Goal: Task Accomplishment & Management: Complete application form

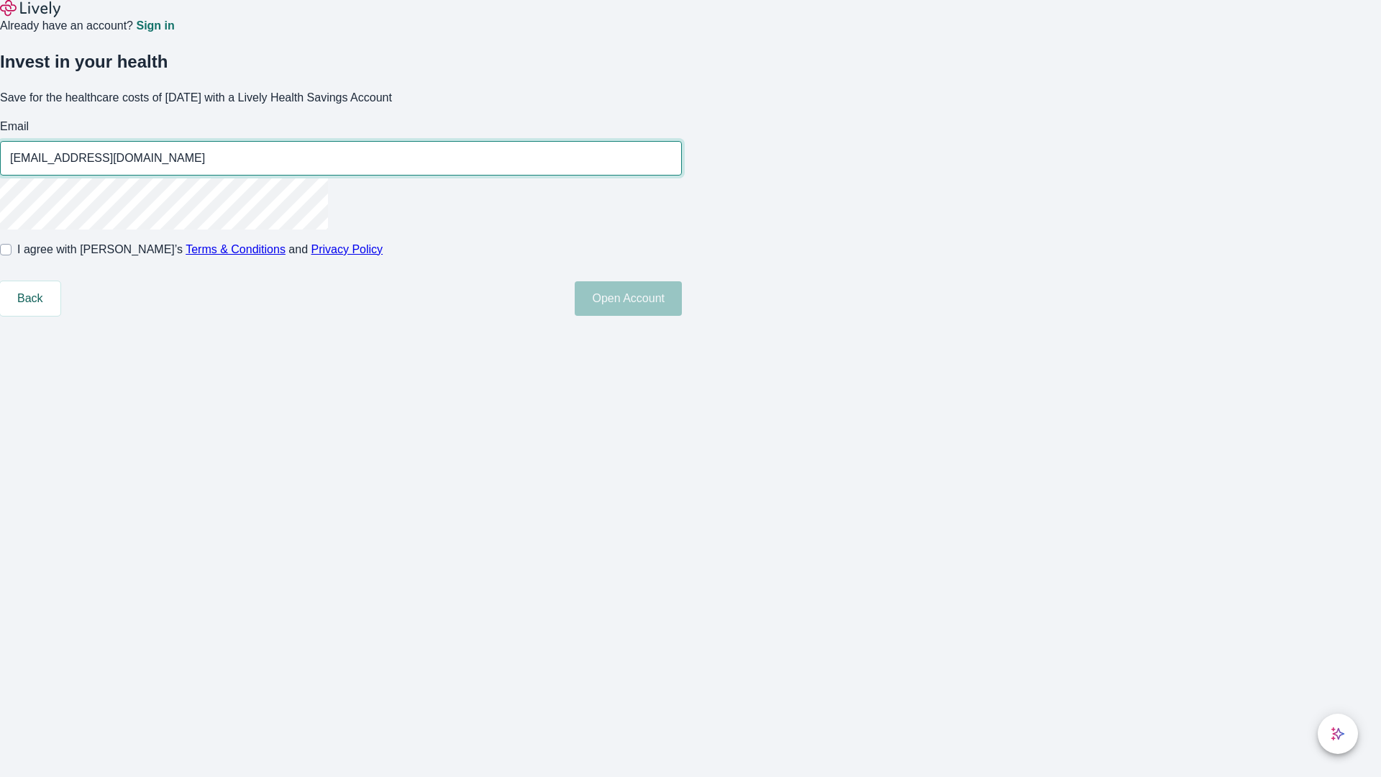
type input "[EMAIL_ADDRESS][DOMAIN_NAME]"
click at [12, 255] on input "I agree with Lively’s Terms & Conditions and Privacy Policy" at bounding box center [6, 250] width 12 height 12
checkbox input "true"
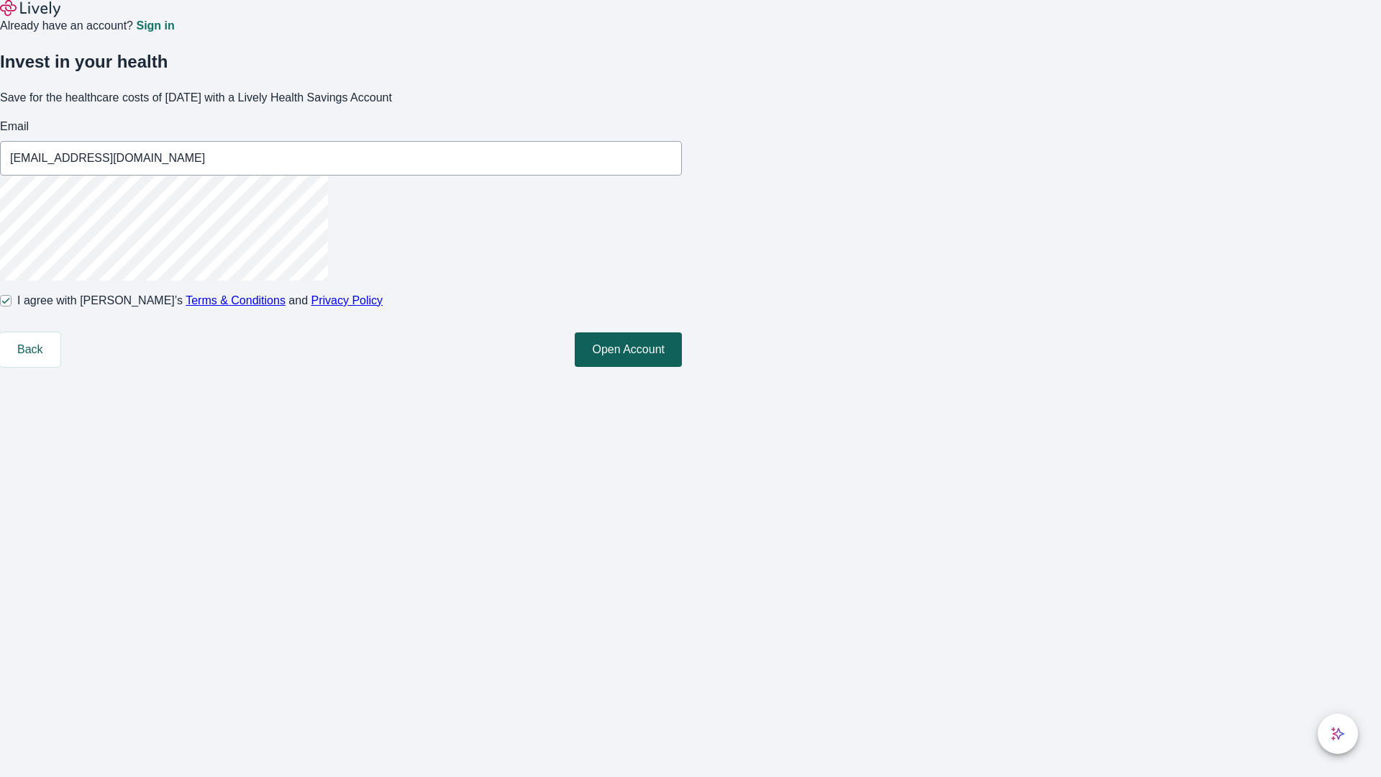
click at [682, 367] on button "Open Account" at bounding box center [628, 349] width 107 height 35
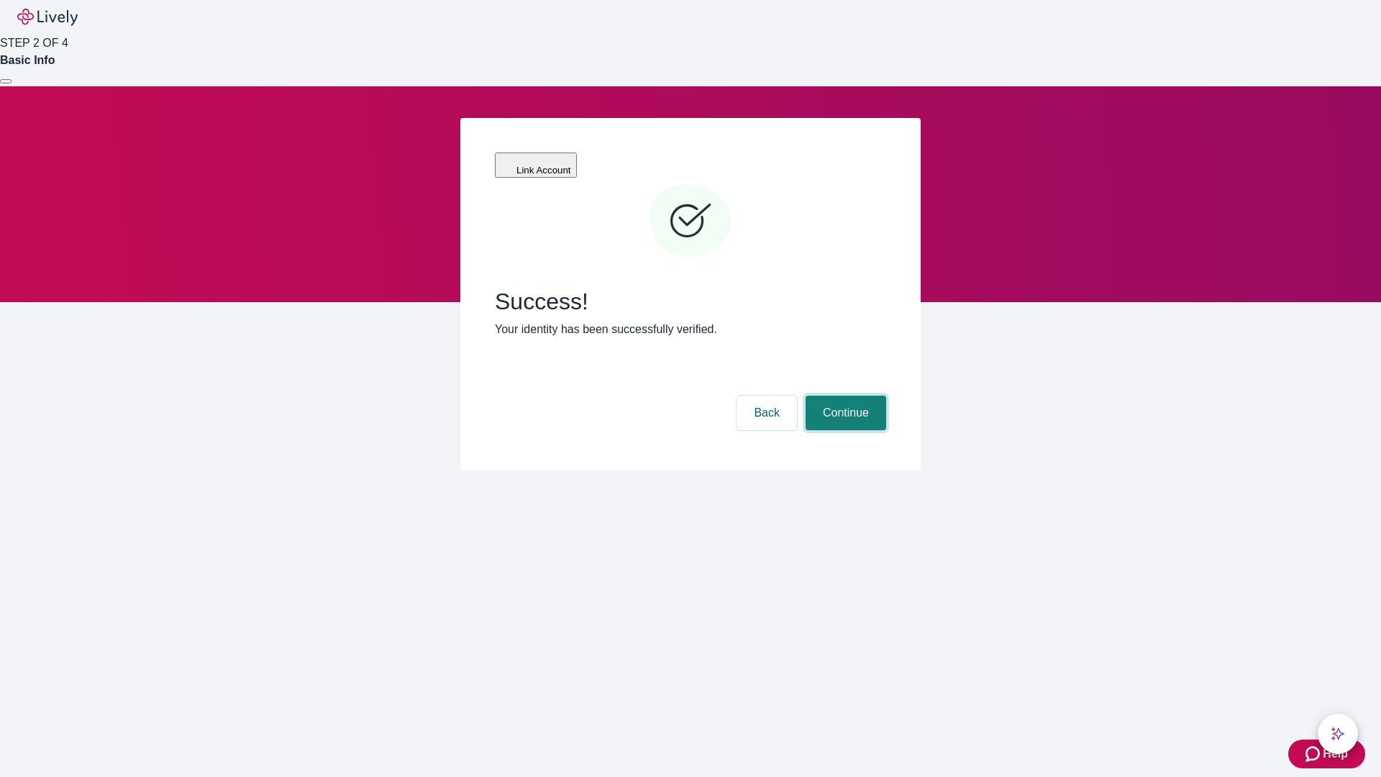
click at [844, 396] on button "Continue" at bounding box center [846, 413] width 81 height 35
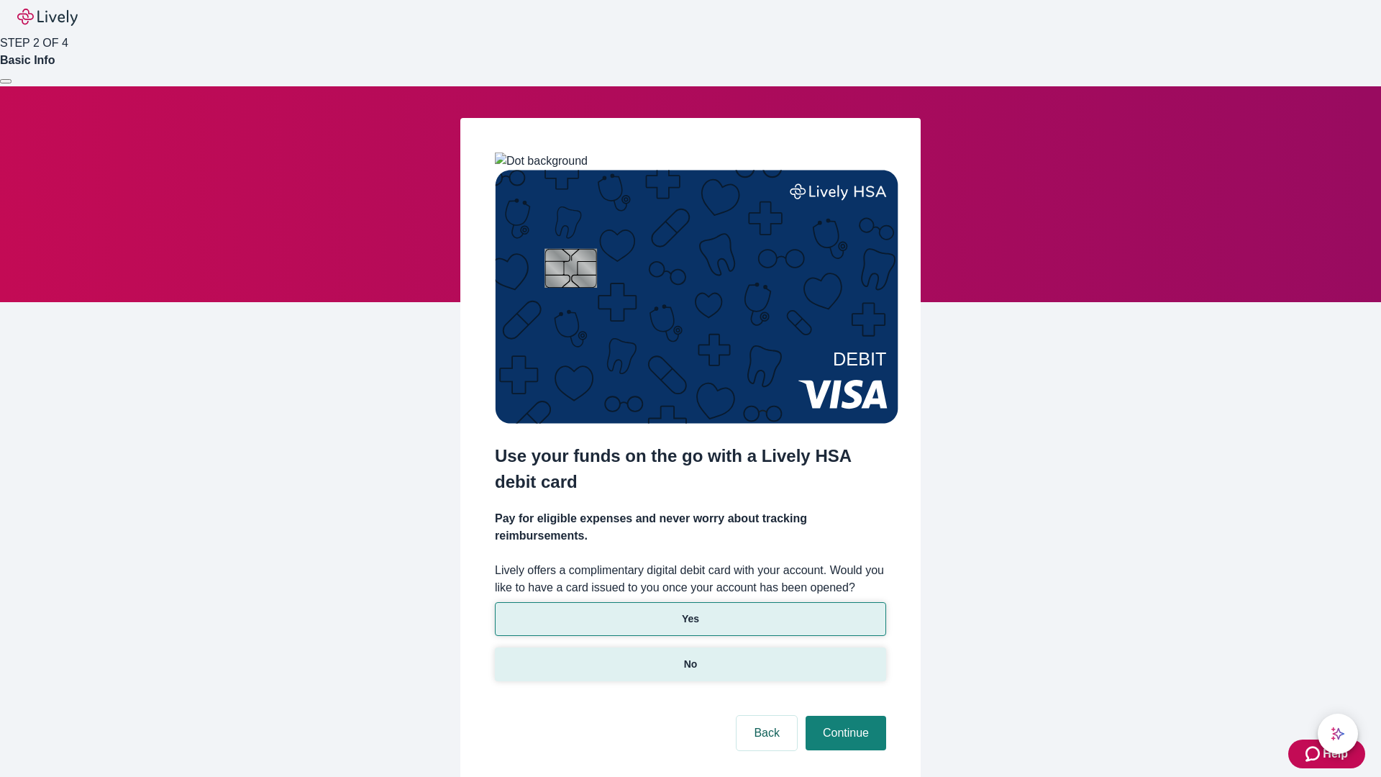
click at [690, 657] on p "No" at bounding box center [691, 664] width 14 height 15
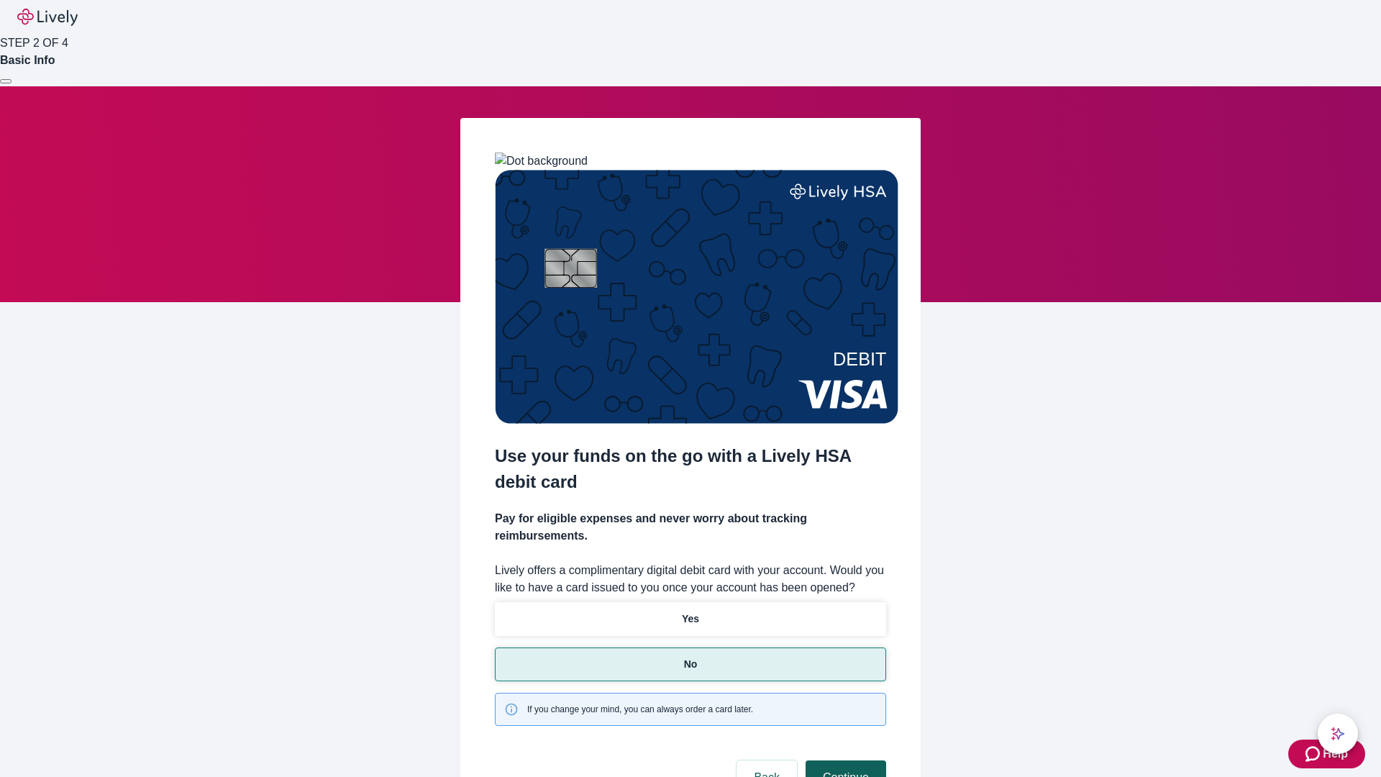
click at [844, 760] on button "Continue" at bounding box center [846, 777] width 81 height 35
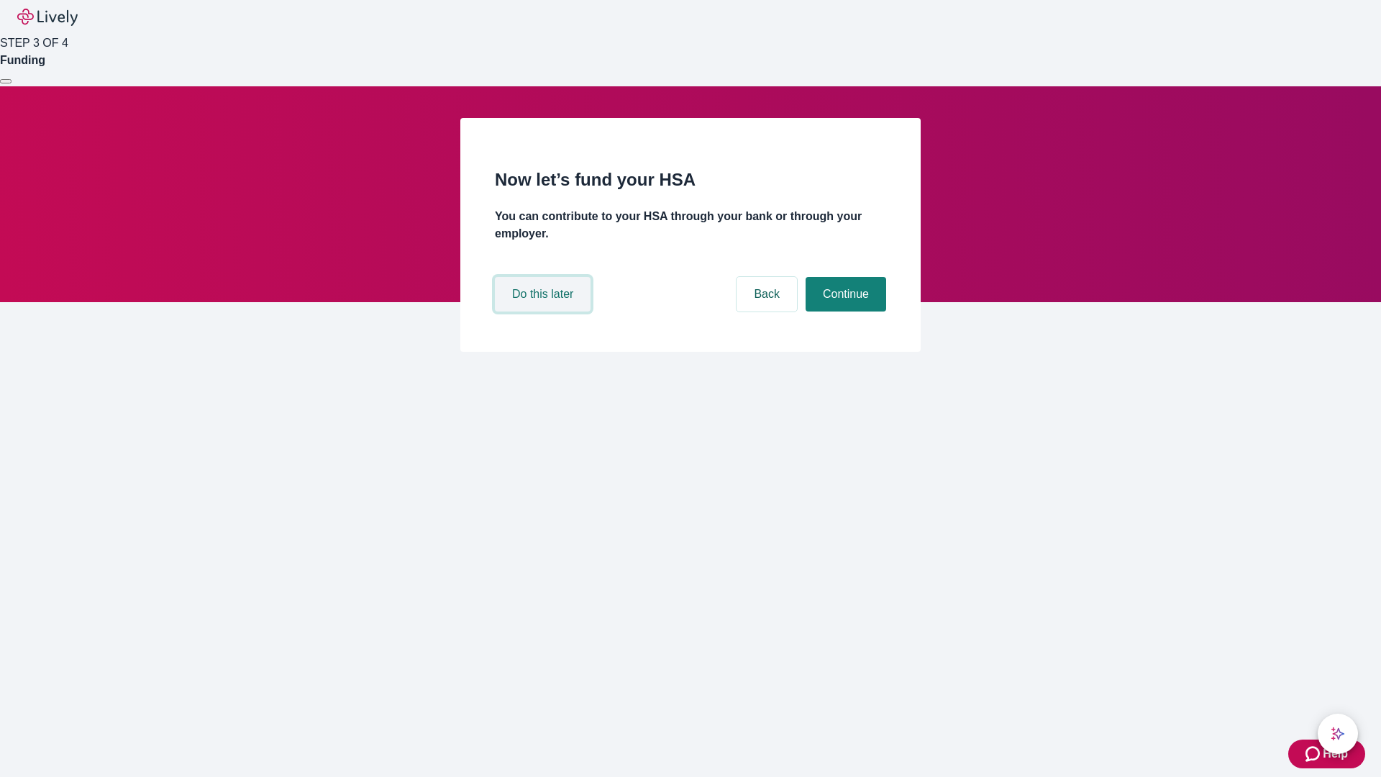
click at [545, 311] on button "Do this later" at bounding box center [543, 294] width 96 height 35
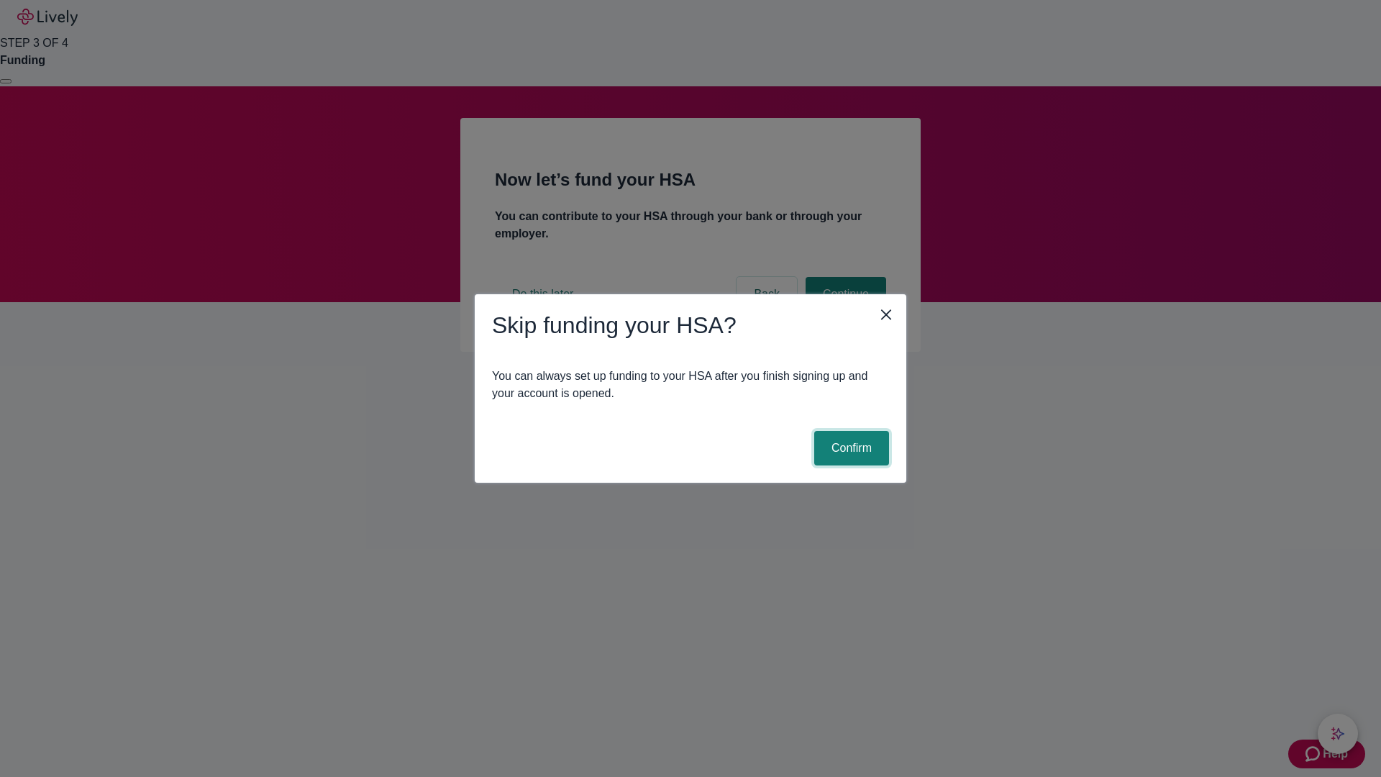
click at [850, 448] on button "Confirm" at bounding box center [851, 448] width 75 height 35
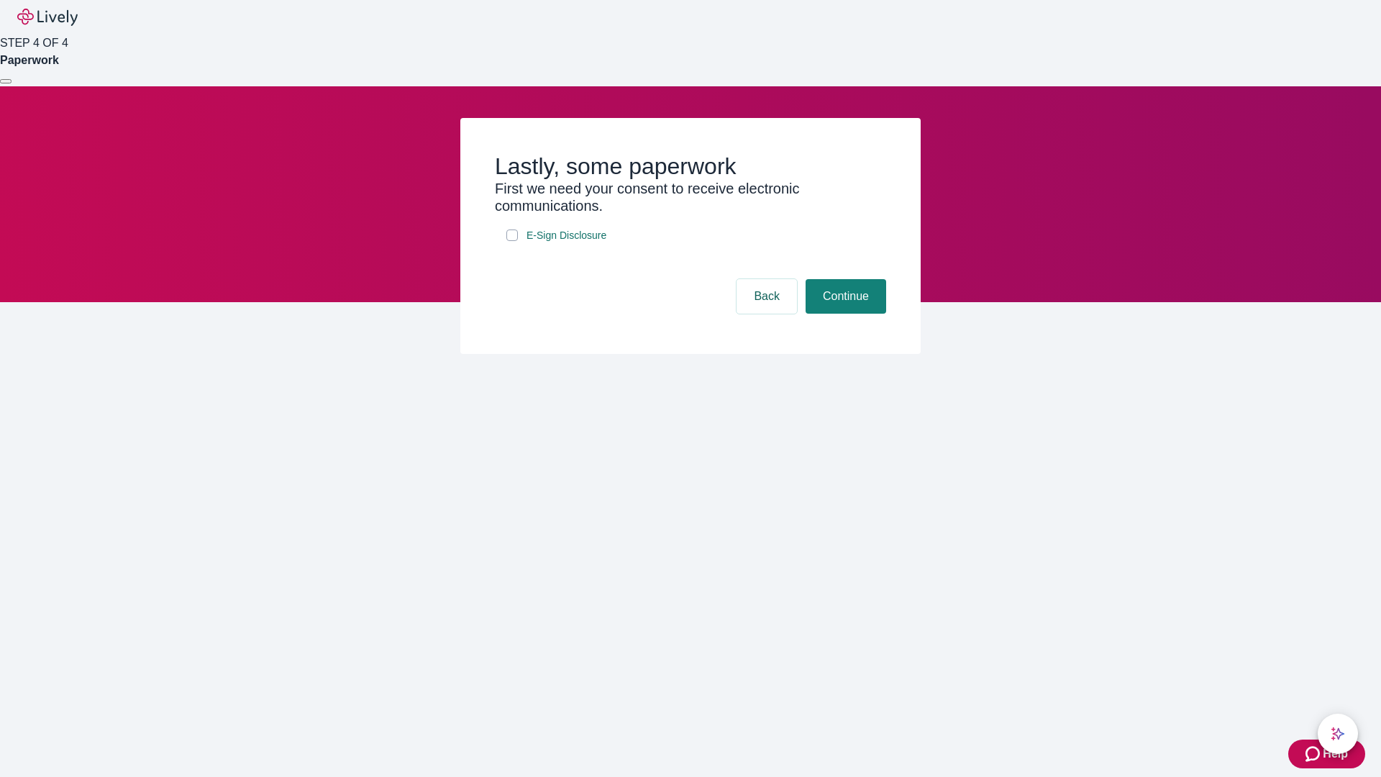
click at [512, 241] on input "E-Sign Disclosure" at bounding box center [512, 235] width 12 height 12
checkbox input "true"
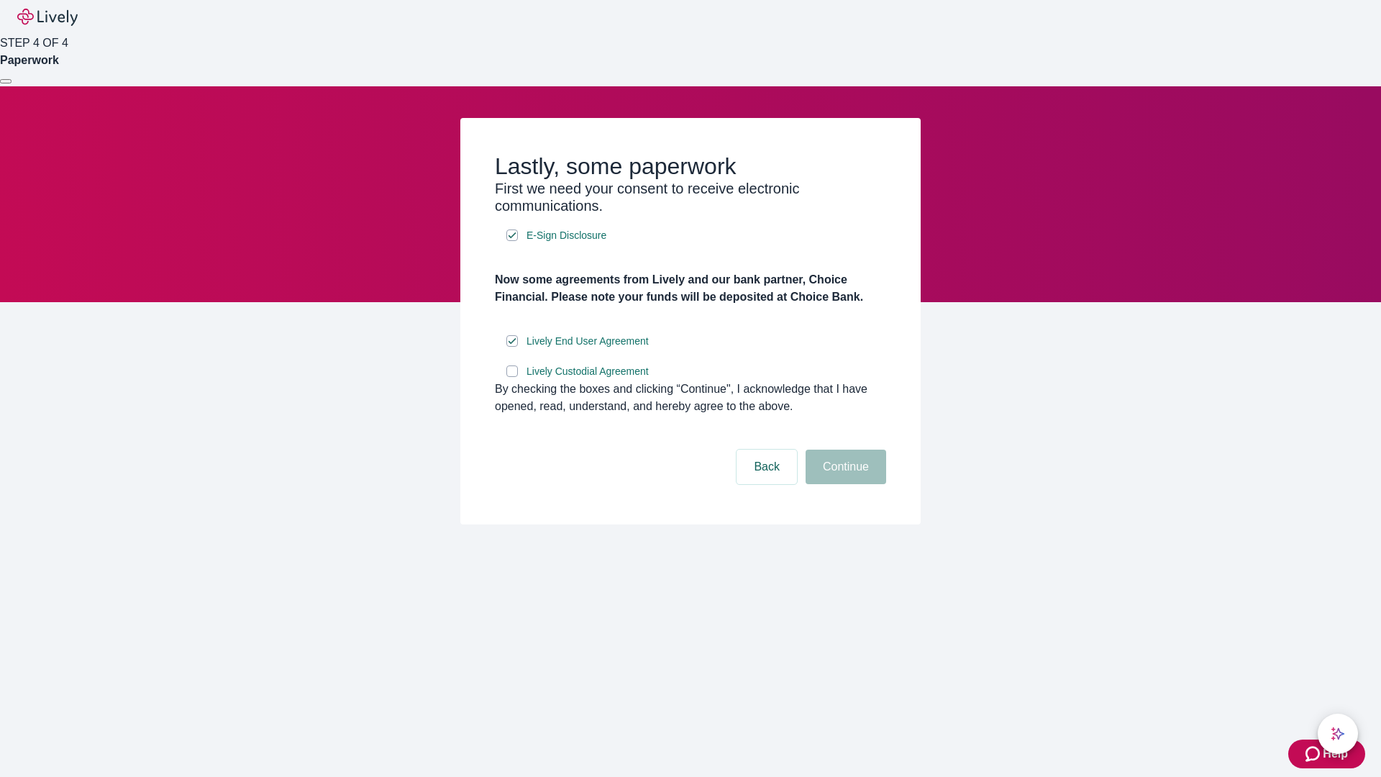
click at [512, 377] on input "Lively Custodial Agreement" at bounding box center [512, 371] width 12 height 12
checkbox input "true"
click at [844, 484] on button "Continue" at bounding box center [846, 467] width 81 height 35
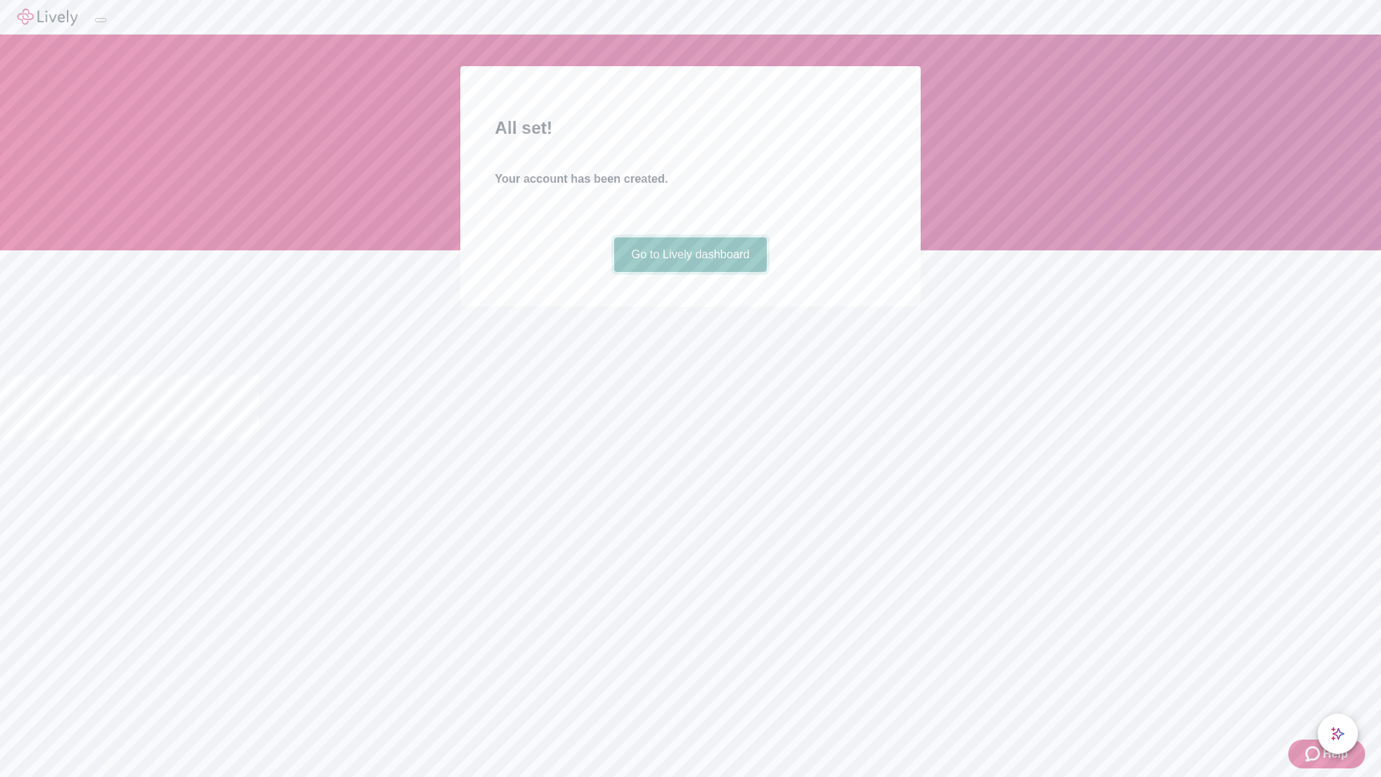
click at [690, 272] on link "Go to Lively dashboard" at bounding box center [690, 254] width 153 height 35
